Goal: Task Accomplishment & Management: Complete application form

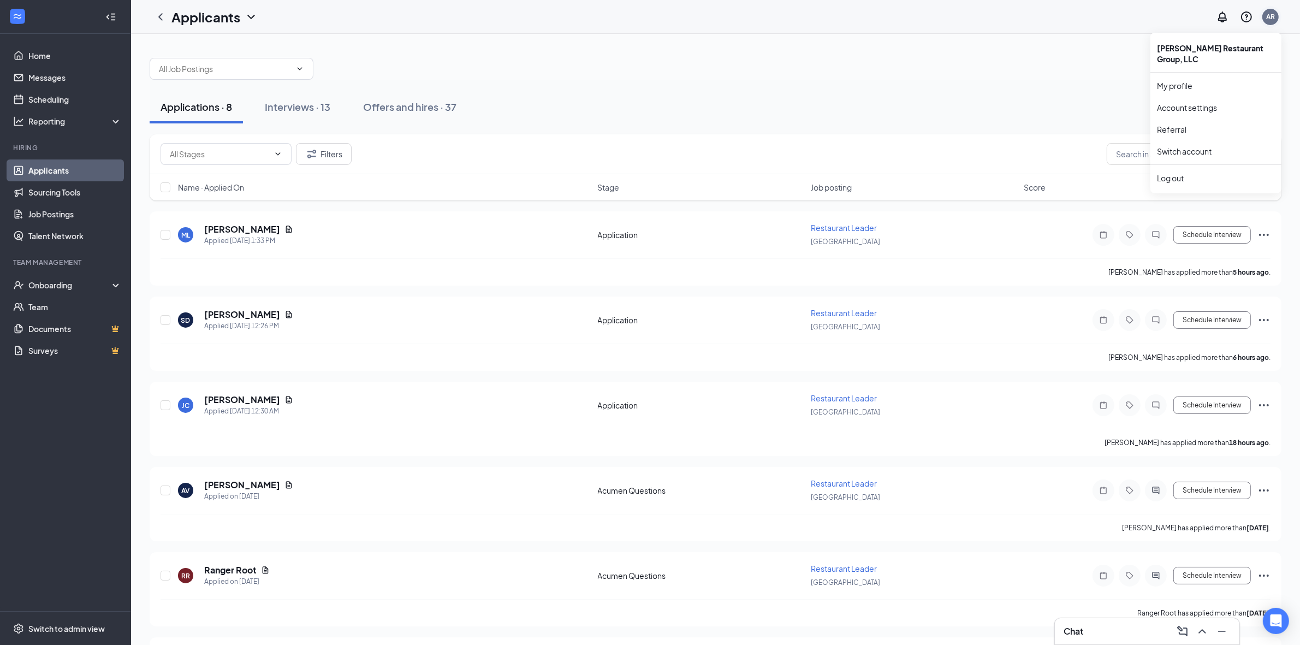
click at [1276, 17] on div "AR" at bounding box center [1271, 17] width 16 height 16
click at [1177, 173] on div "Log out" at bounding box center [1216, 178] width 118 height 11
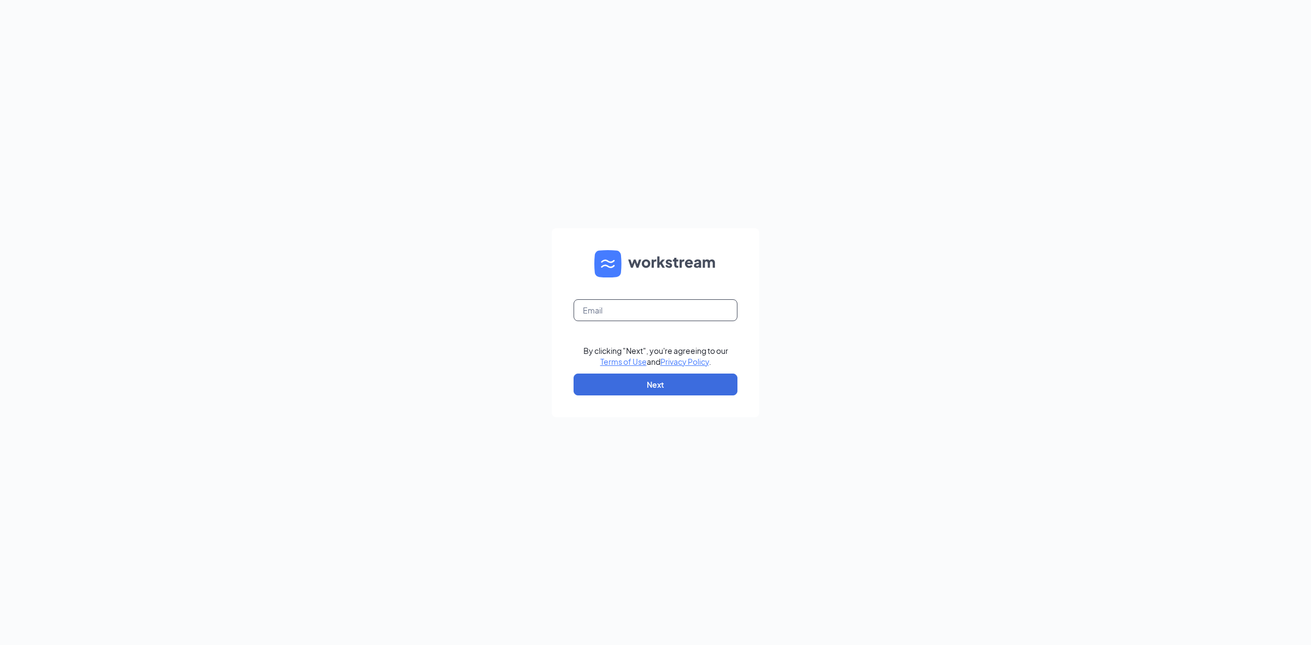
click at [608, 317] on input "text" at bounding box center [655, 310] width 164 height 22
type input "gabby@cfaoceanside.com"
click at [678, 384] on button "Next" at bounding box center [655, 385] width 164 height 22
click at [656, 318] on input "text" at bounding box center [655, 310] width 164 height 22
type input "[EMAIL_ADDRESS][DOMAIN_NAME]"
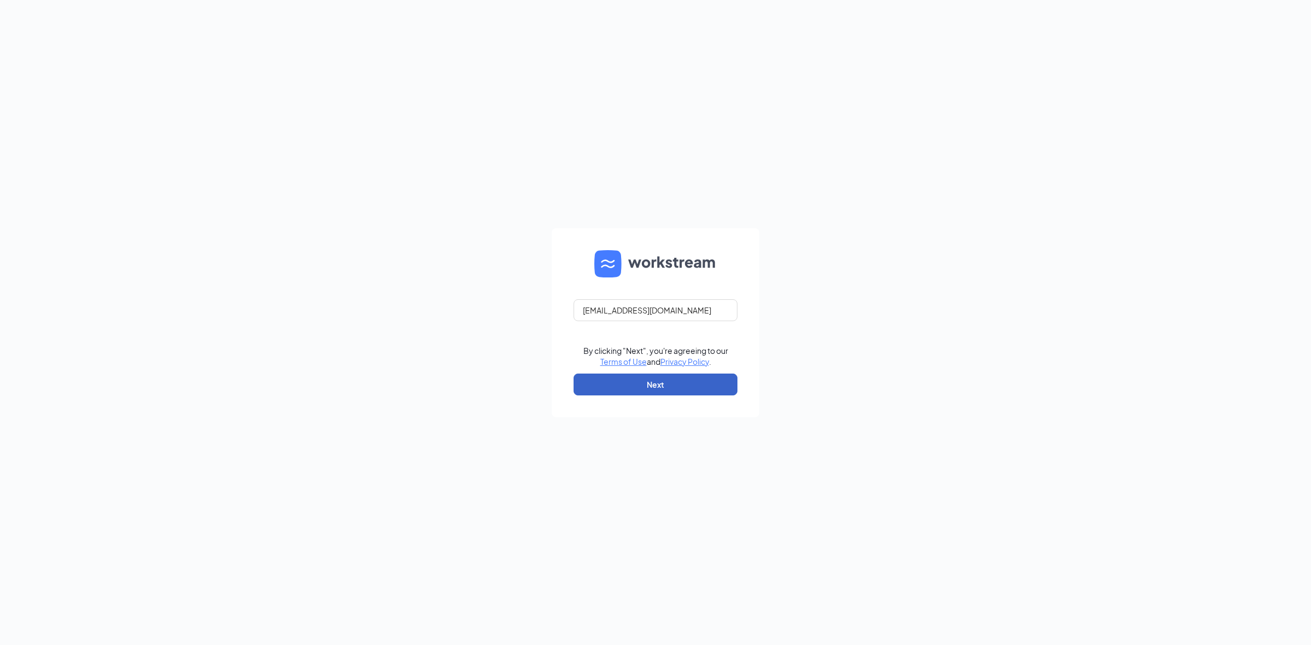
click at [664, 383] on button "Next" at bounding box center [655, 385] width 164 height 22
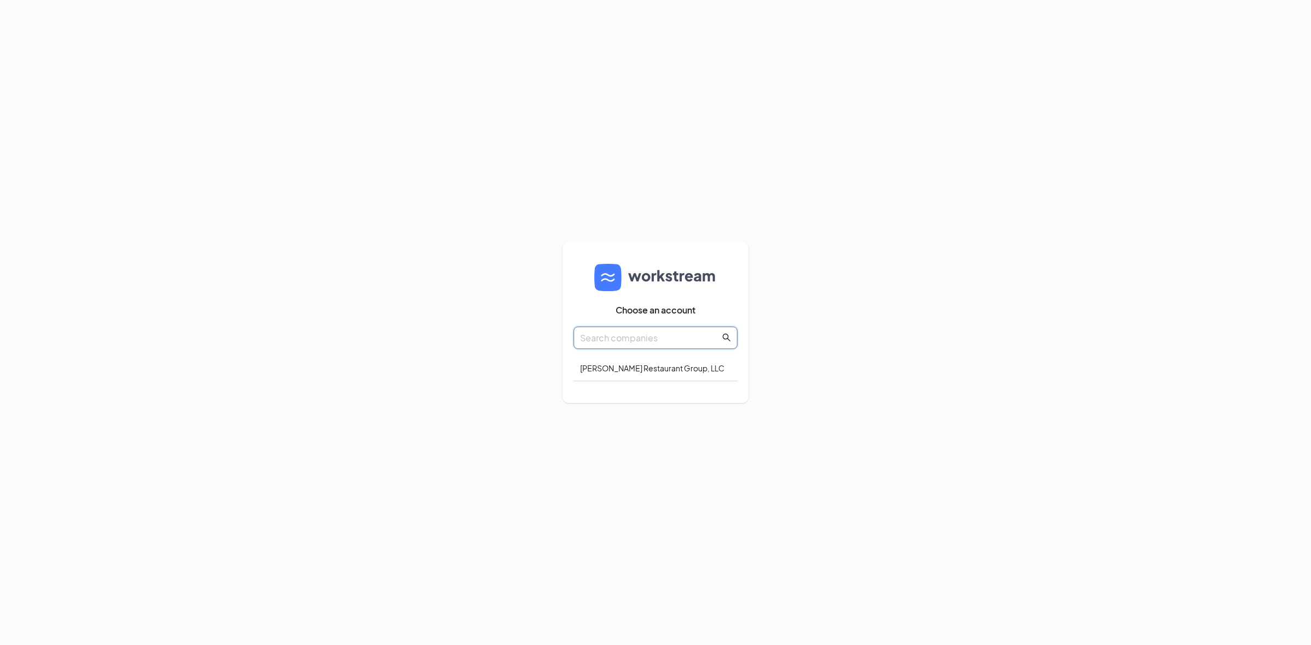
click at [690, 340] on input "text" at bounding box center [650, 338] width 140 height 14
click at [654, 366] on div "[PERSON_NAME] Restaurant Group, LLC" at bounding box center [655, 369] width 164 height 26
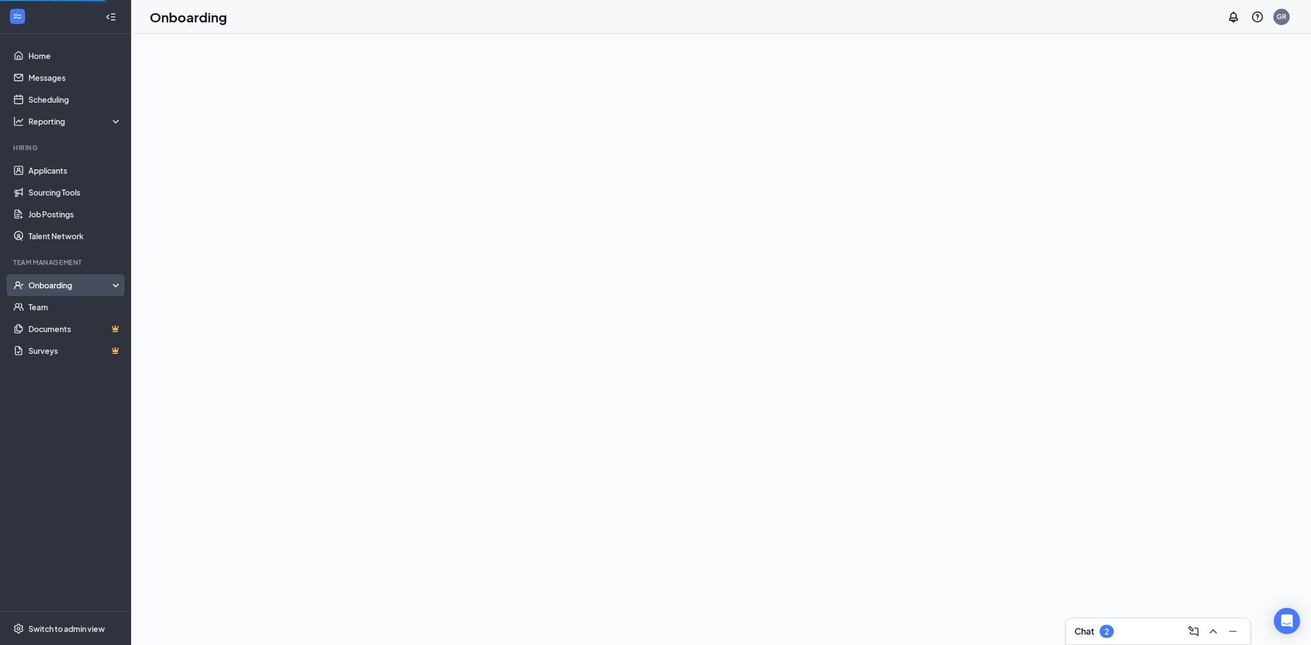
click at [59, 291] on div "Onboarding" at bounding box center [65, 285] width 131 height 22
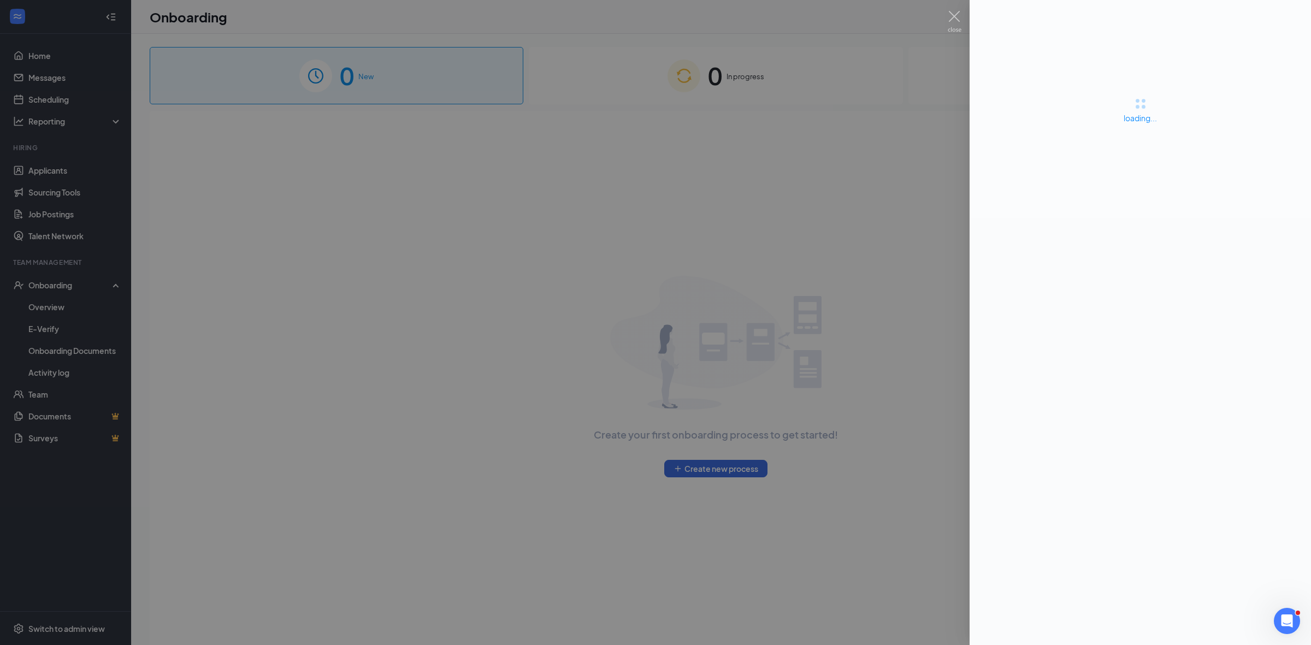
click at [63, 304] on div at bounding box center [655, 322] width 1311 height 645
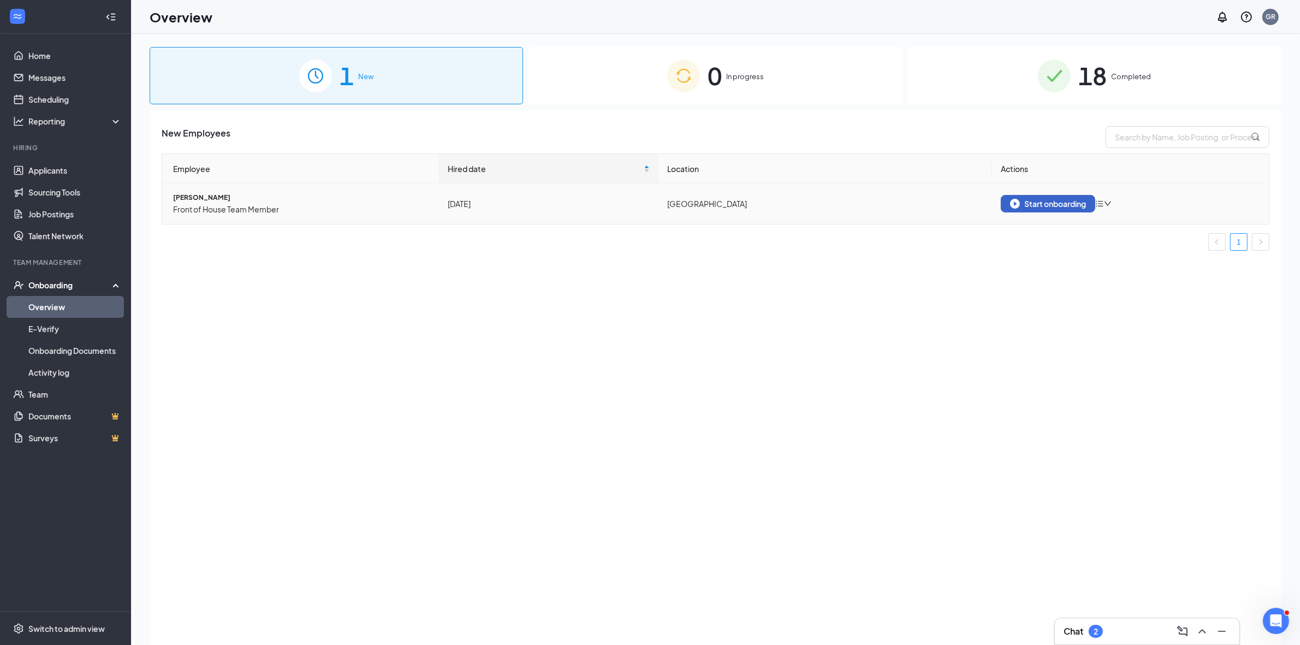
click at [1084, 206] on div "Start onboarding" at bounding box center [1048, 204] width 76 height 10
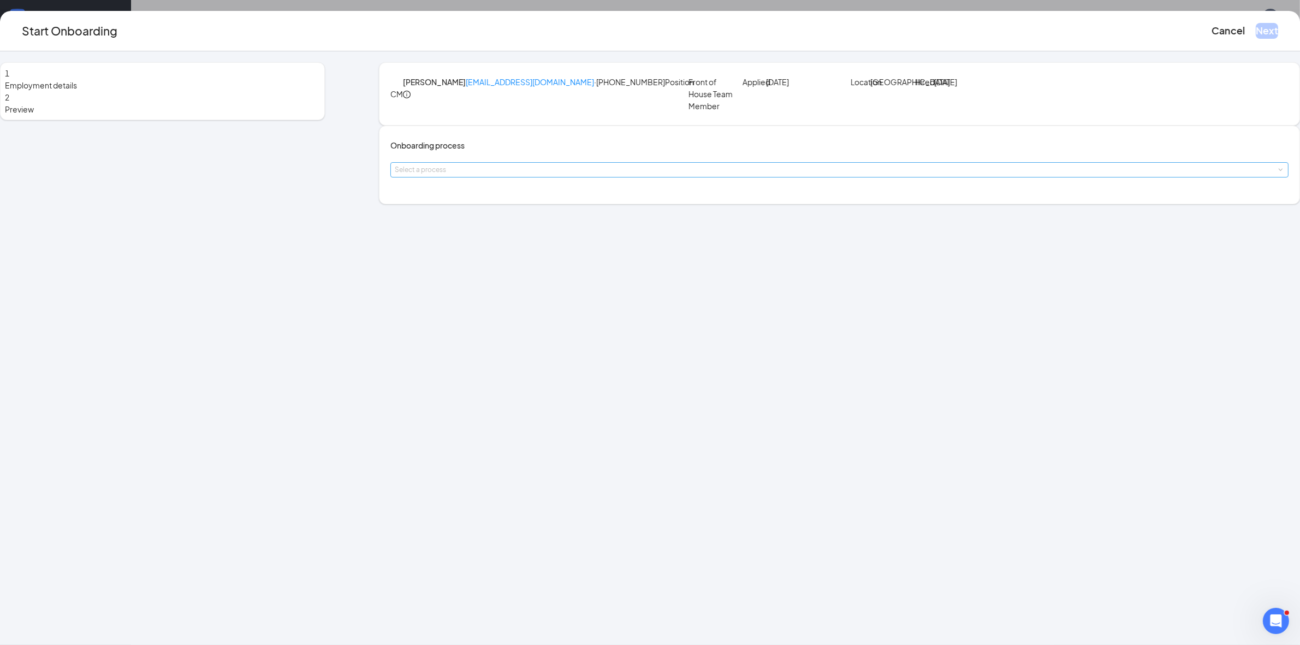
click at [591, 175] on div "Select a process" at bounding box center [837, 169] width 885 height 11
click at [550, 243] on span "New TM Onboarding" at bounding box center [532, 243] width 64 height 8
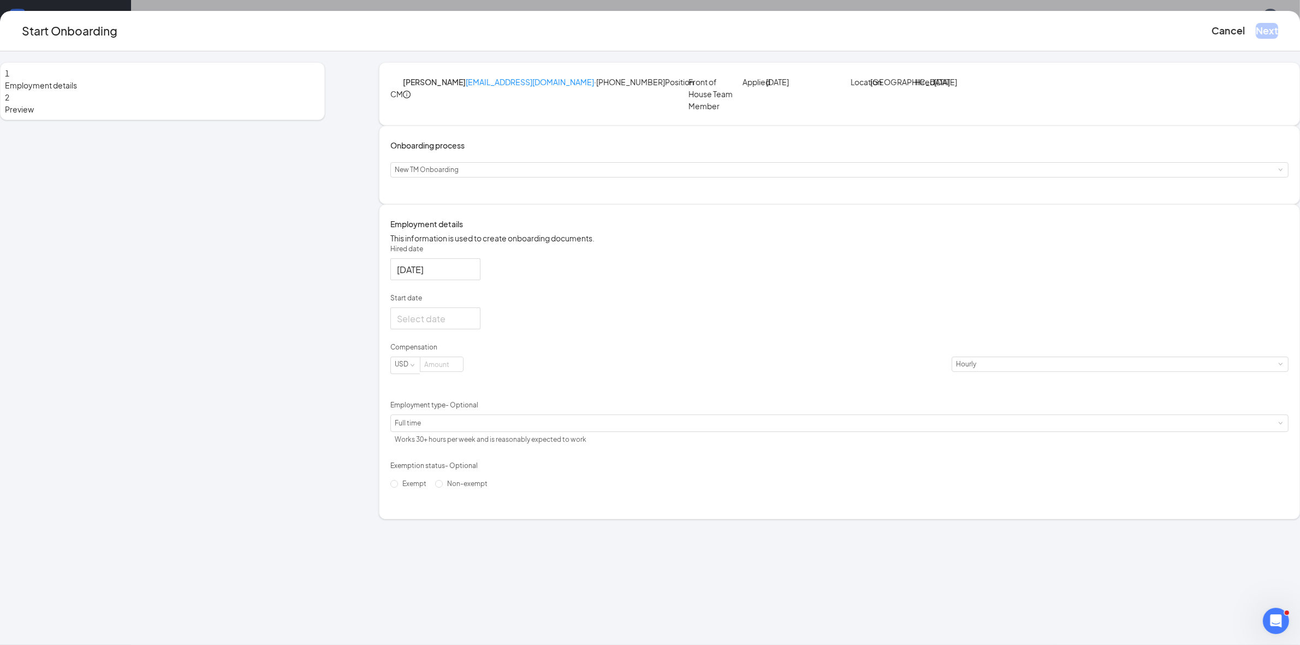
click at [524, 352] on p "Compensation" at bounding box center [839, 347] width 898 height 10
click at [528, 400] on form "Hired date [DATE] Start date Compensation USD [DEMOGRAPHIC_DATA] Employment typ…" at bounding box center [839, 368] width 898 height 248
click at [472, 325] on input "Start date" at bounding box center [434, 319] width 75 height 14
type input "[DATE]"
click at [472, 455] on div "27" at bounding box center [465, 448] width 13 height 13
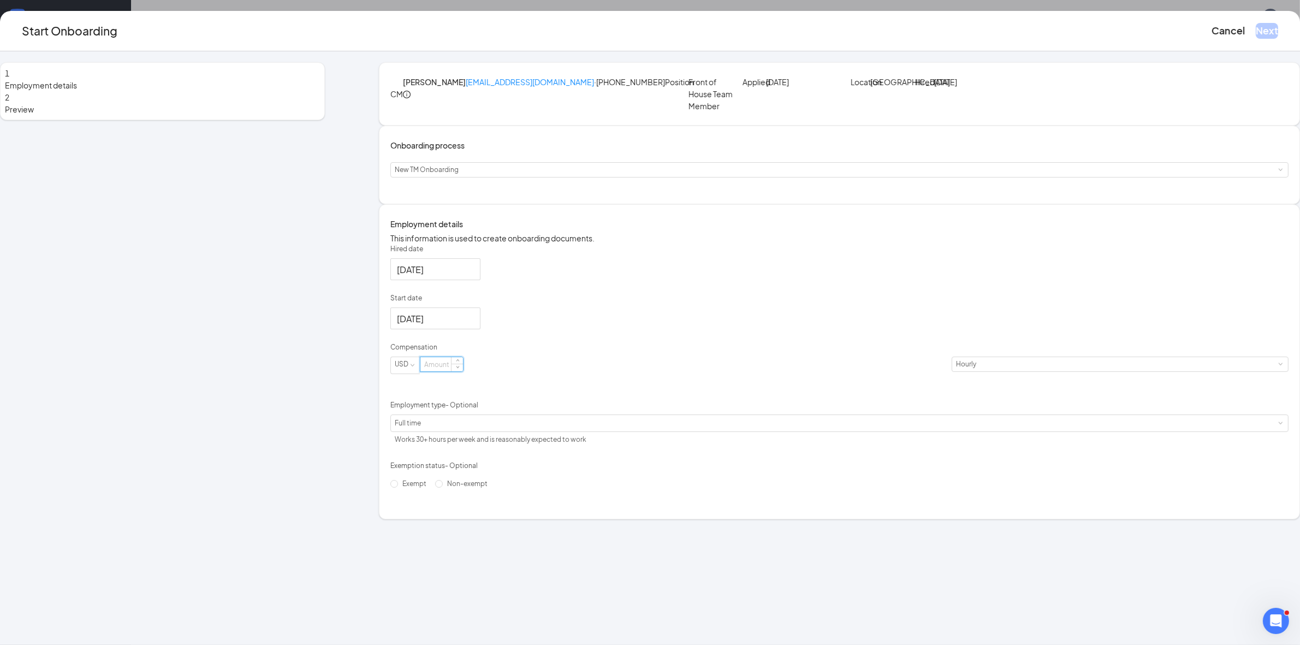
click at [463, 371] on input at bounding box center [442, 364] width 43 height 14
type input "20"
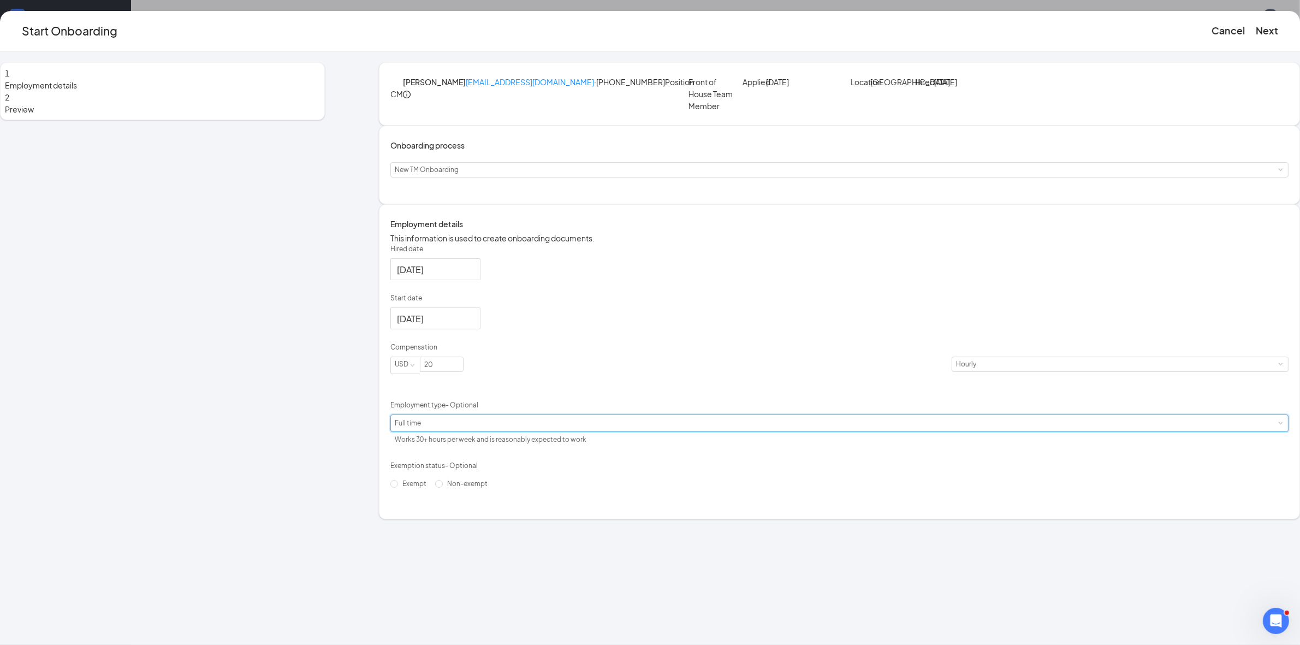
click at [536, 448] on div "Full time Works 30+ hours per week and is reasonably expected to work" at bounding box center [494, 431] width 199 height 33
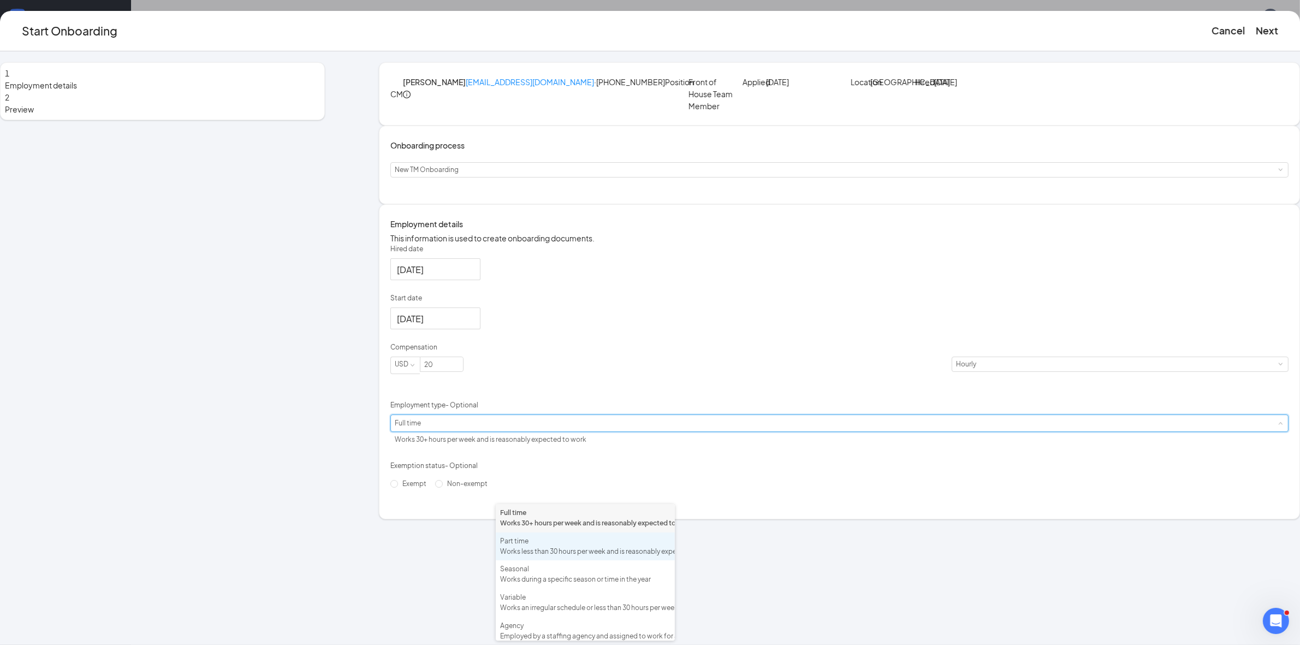
click at [528, 557] on div "Works less than 30 hours per week and is reasonably expected to work" at bounding box center [585, 552] width 170 height 10
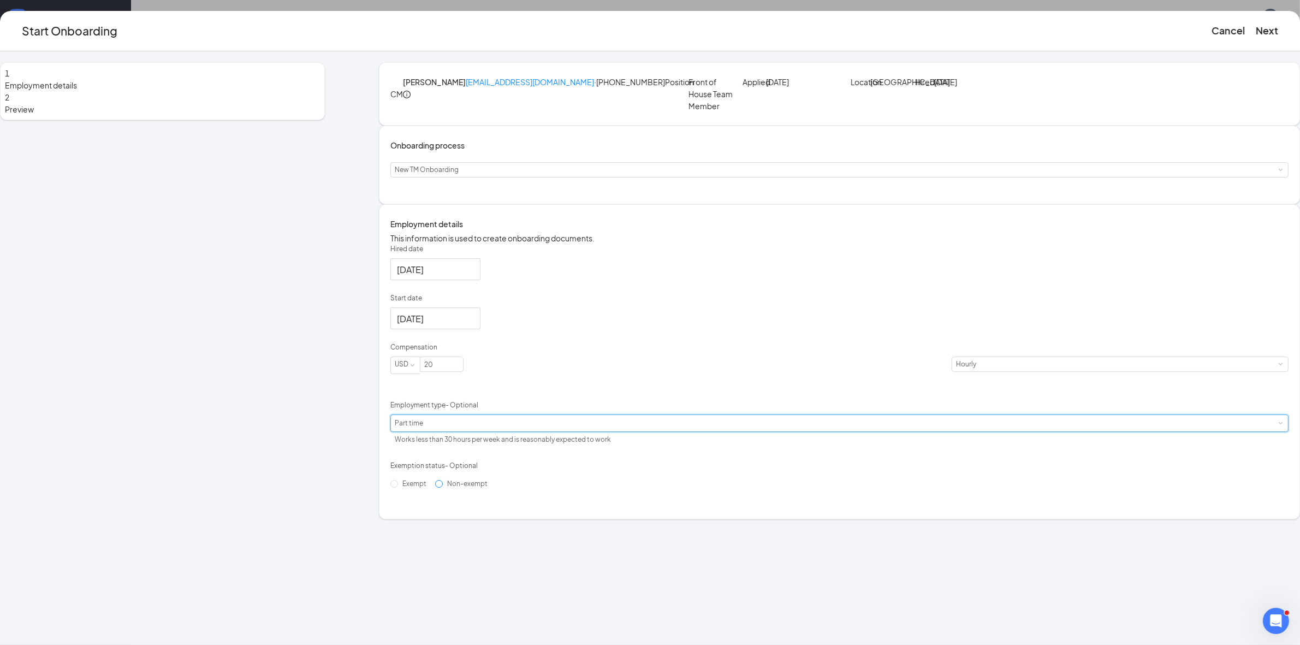
click at [443, 488] on input "Non-exempt" at bounding box center [439, 484] width 8 height 8
radio input "true"
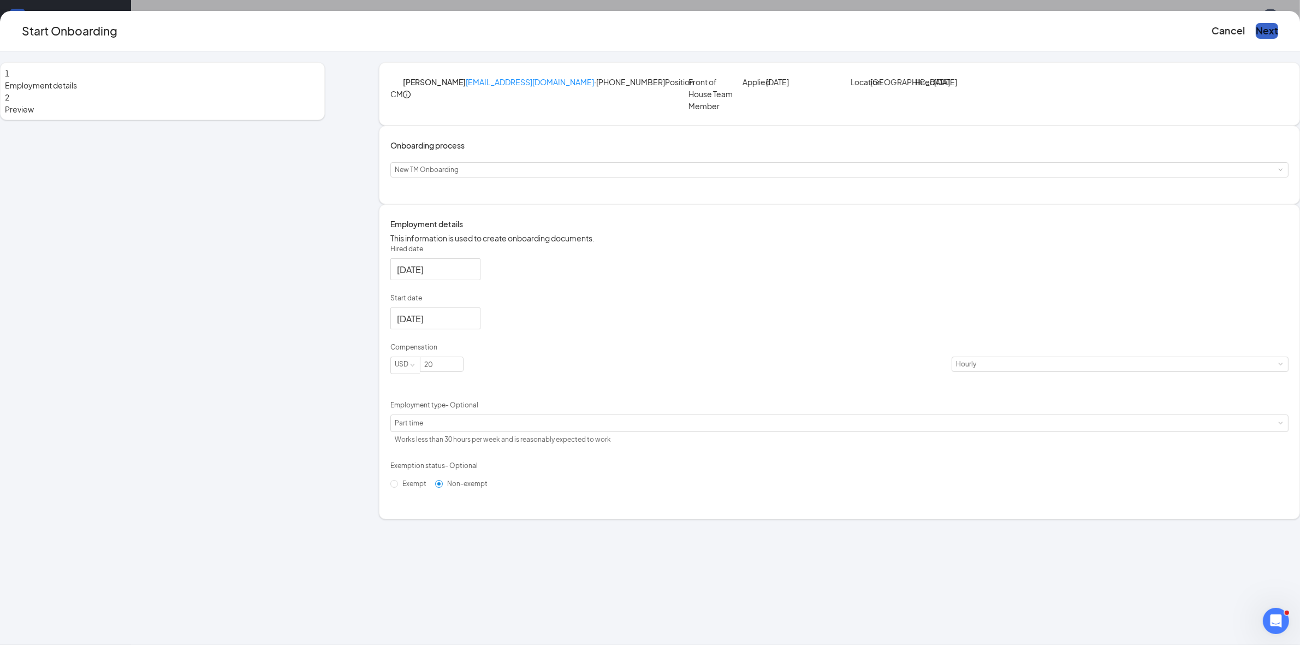
click at [1256, 26] on button "Next" at bounding box center [1267, 30] width 22 height 15
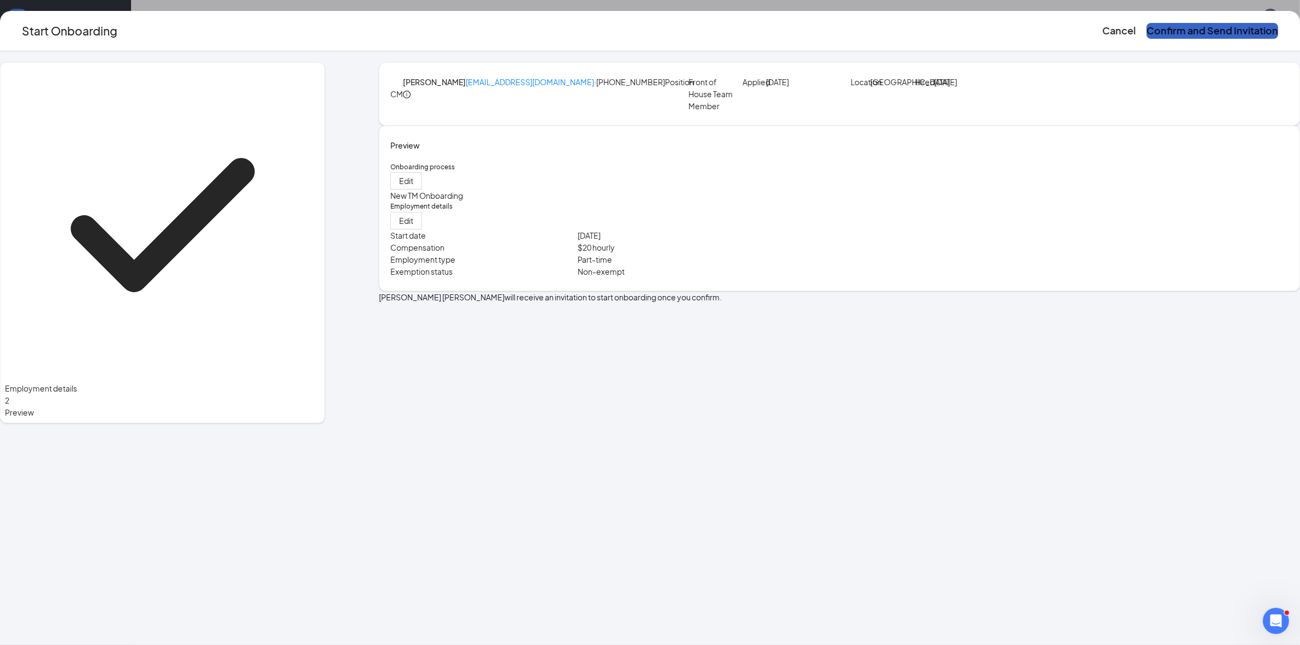
click at [1147, 31] on button "Confirm and Send Invitation" at bounding box center [1213, 30] width 132 height 15
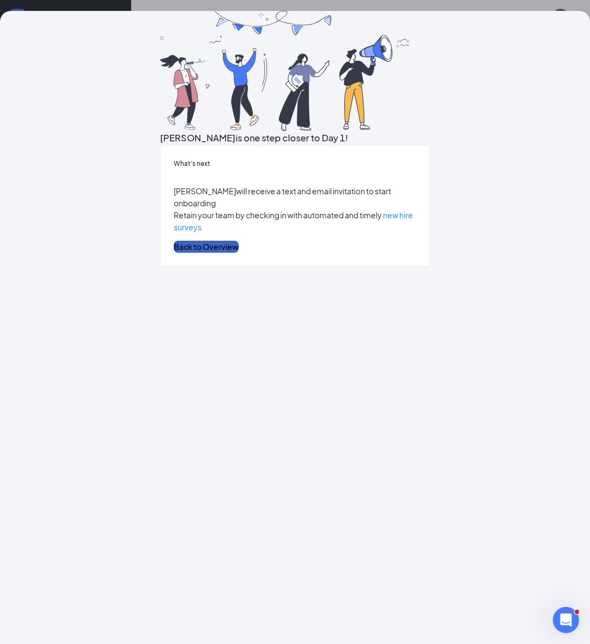
click at [239, 253] on button "Back to Overview" at bounding box center [206, 247] width 65 height 12
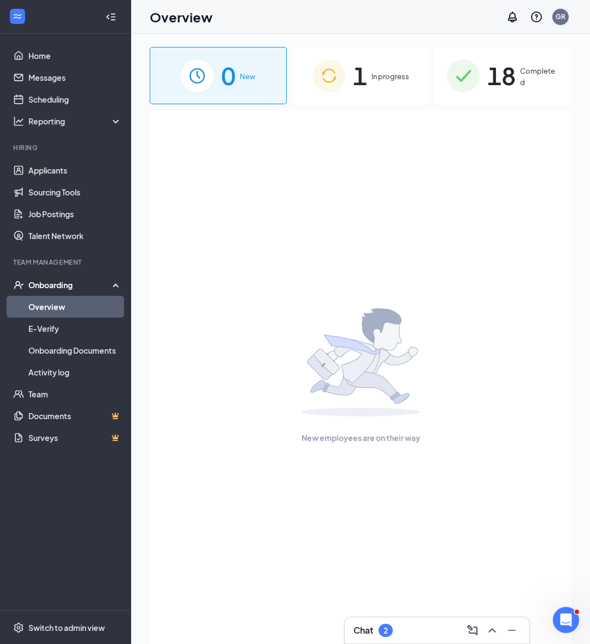
click at [559, 18] on div "GR" at bounding box center [560, 16] width 10 height 9
click at [254, 101] on div "0 New" at bounding box center [218, 75] width 137 height 57
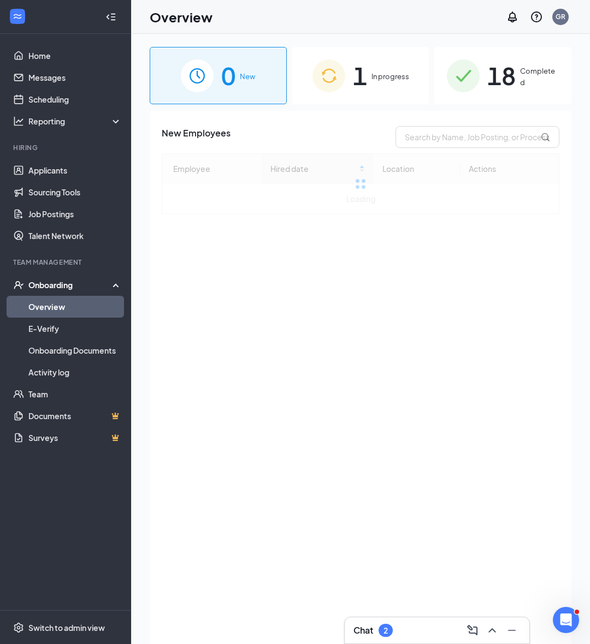
click at [416, 63] on div "1 In progress" at bounding box center [360, 75] width 137 height 57
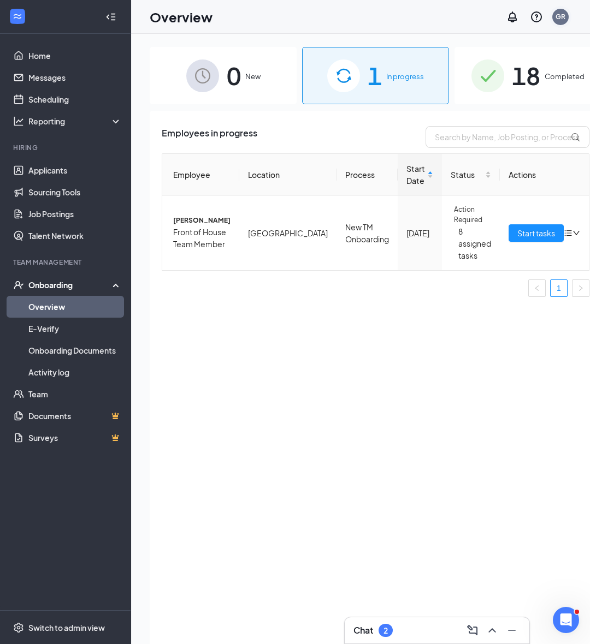
click at [556, 14] on div "GR" at bounding box center [560, 16] width 10 height 9
click at [564, 20] on div "GR" at bounding box center [560, 16] width 10 height 9
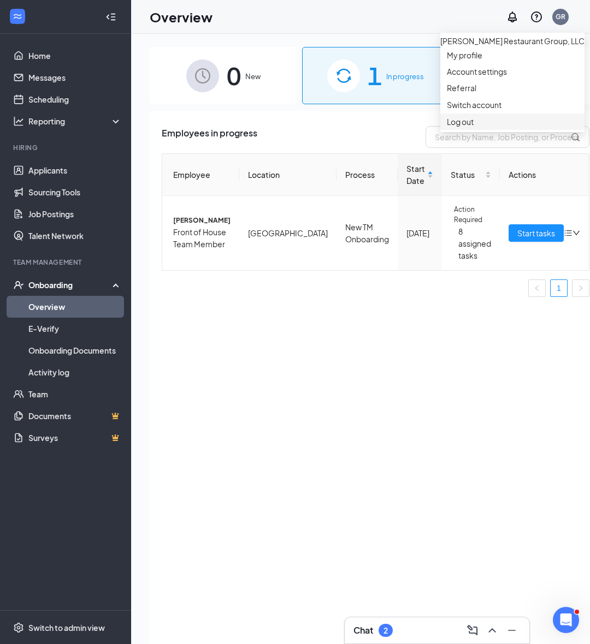
click at [463, 127] on div "Log out" at bounding box center [512, 121] width 131 height 11
